Goal: Information Seeking & Learning: Learn about a topic

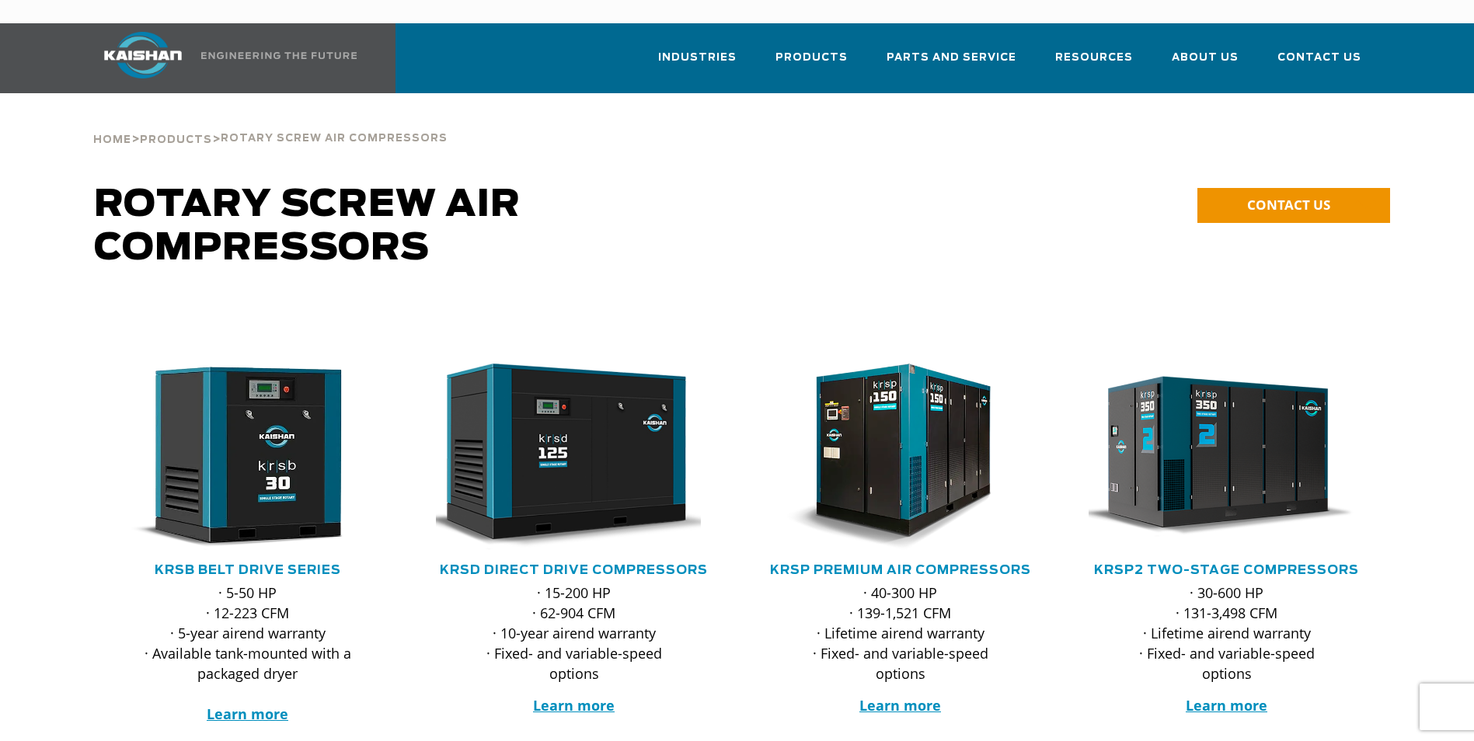
click at [274, 537] on div ".path{fill:none;stroke:#333;stroke-miterlimit:10;stroke-width:1.5px;}" at bounding box center [247, 463] width 295 height 198
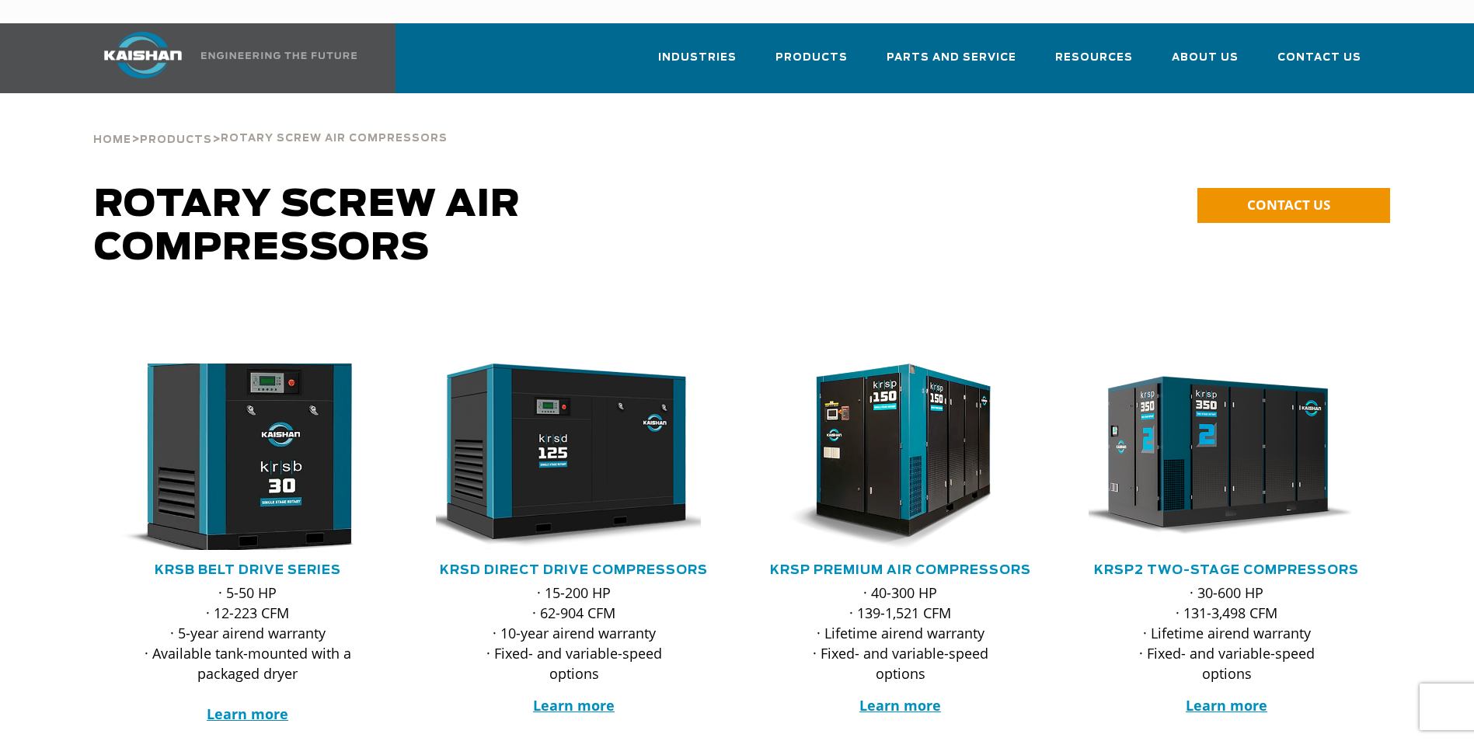
click at [261, 490] on img at bounding box center [236, 456] width 305 height 205
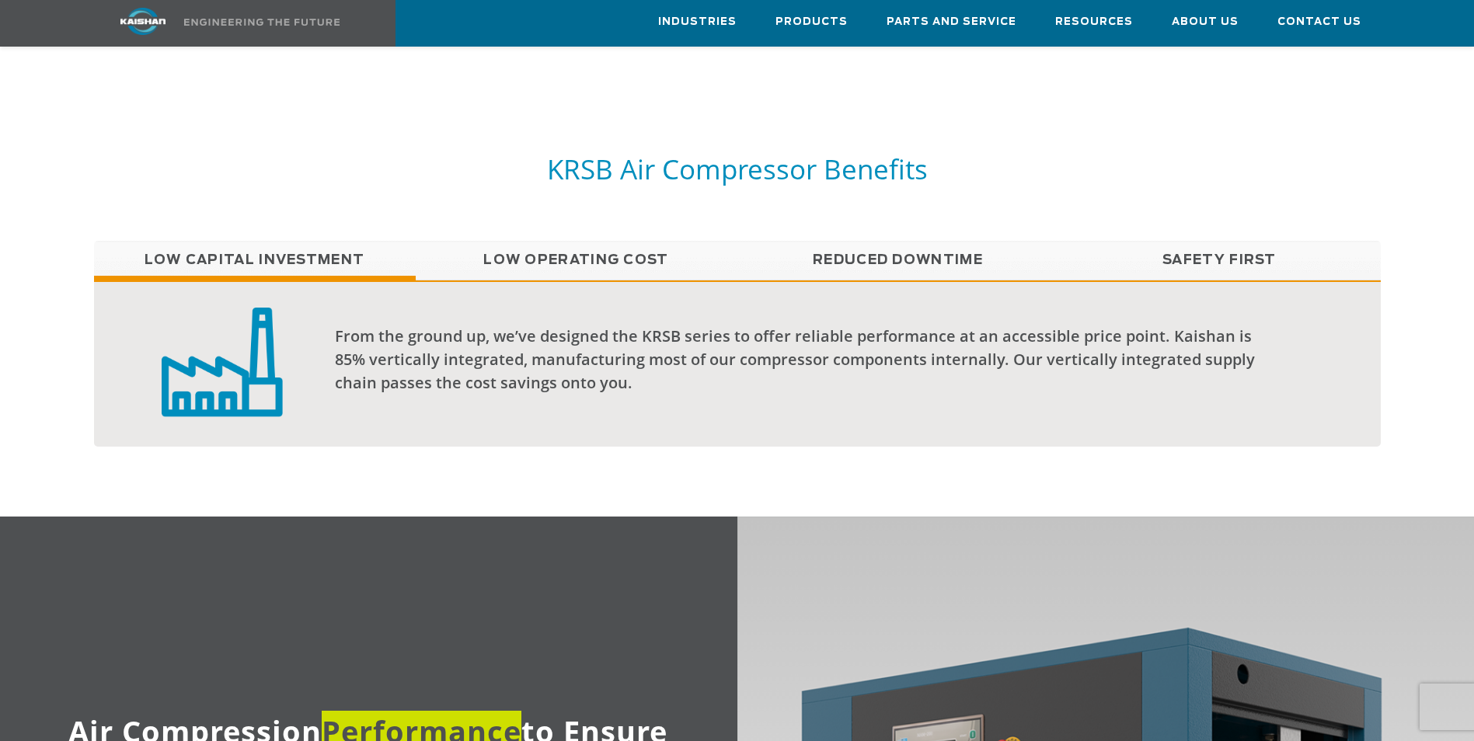
scroll to position [1325, 0]
click at [535, 242] on link "Low Operating Cost" at bounding box center [577, 261] width 322 height 39
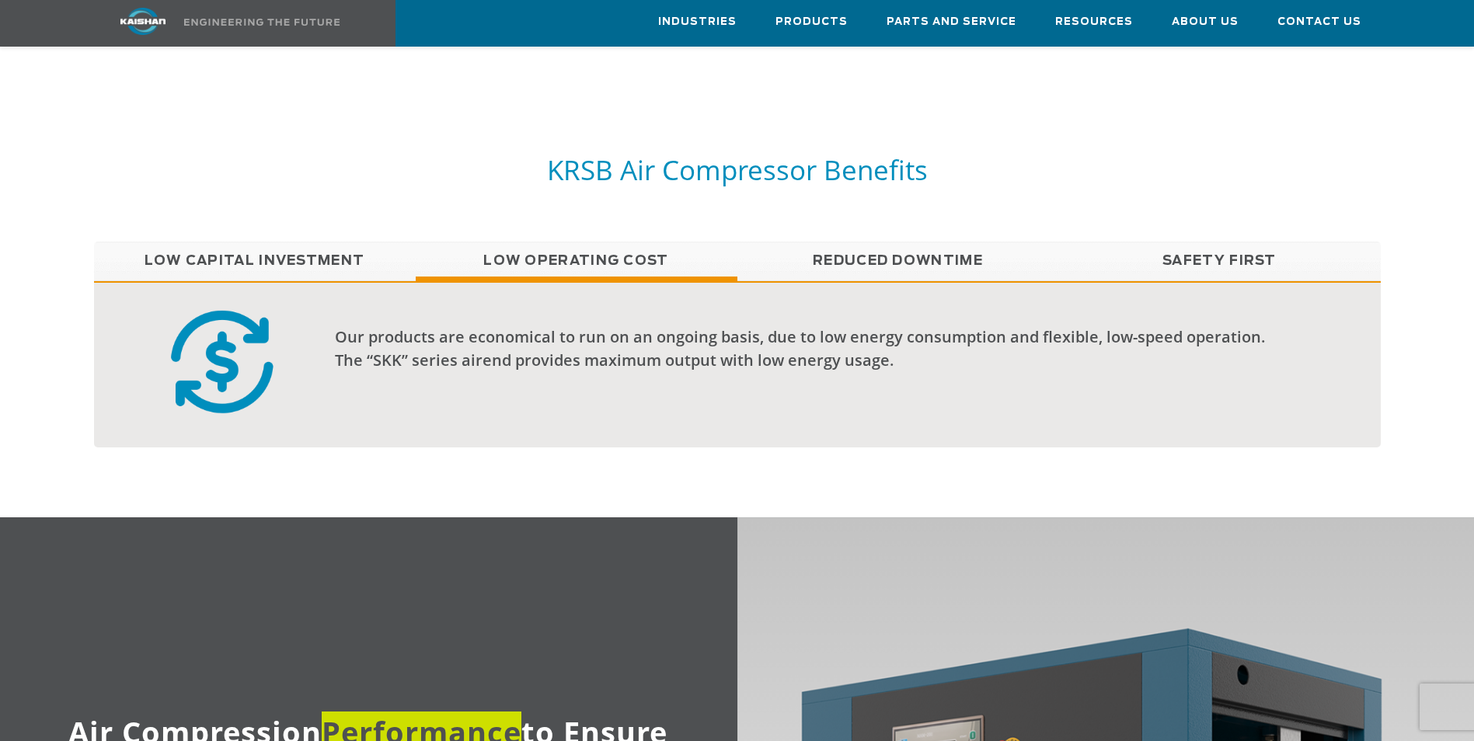
click at [873, 242] on link "Reduced Downtime" at bounding box center [899, 261] width 322 height 39
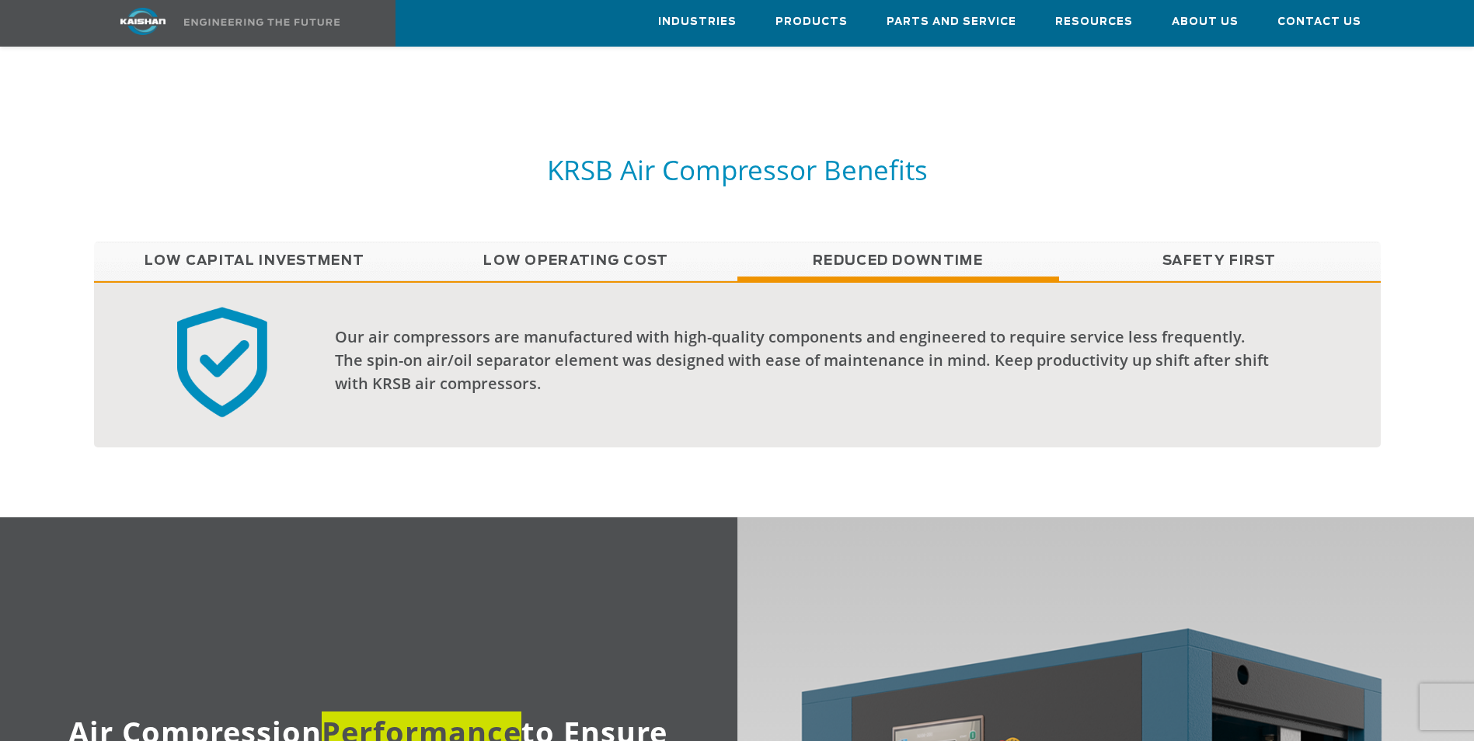
click at [873, 242] on link "Reduced Downtime" at bounding box center [899, 261] width 322 height 39
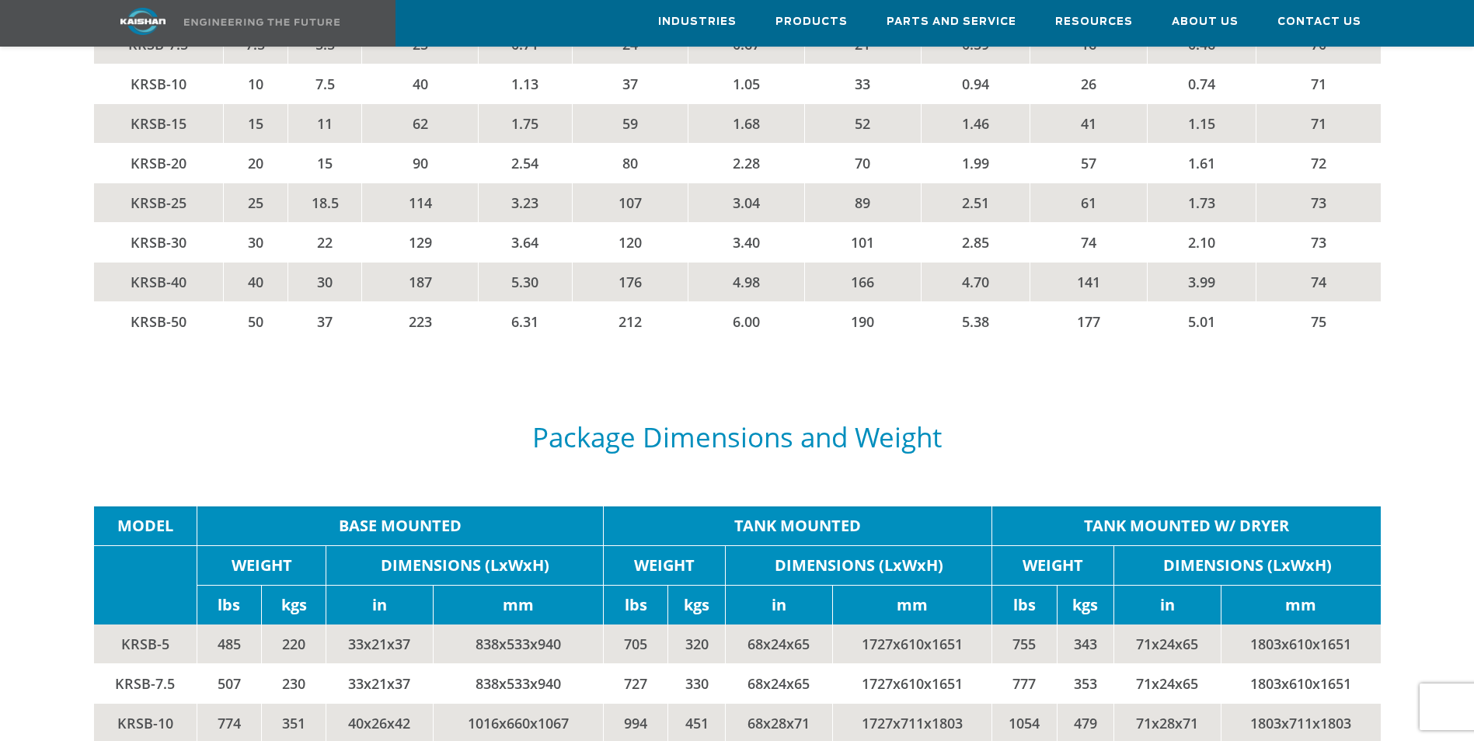
scroll to position [2957, 0]
